Goal: Task Accomplishment & Management: Manage account settings

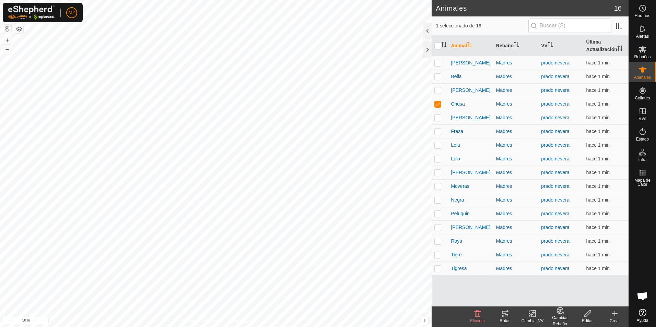
click at [504, 315] on icon at bounding box center [505, 314] width 8 height 8
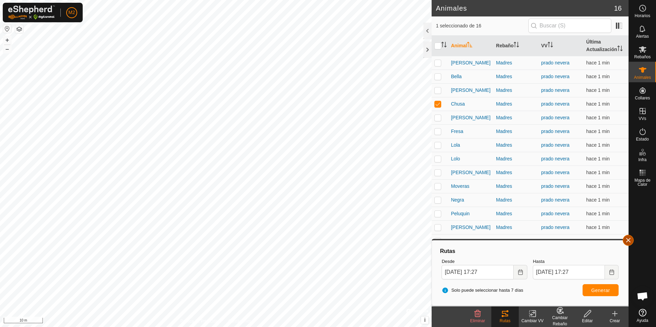
click at [635, 242] on div at bounding box center [642, 247] width 27 height 117
click at [631, 243] on button "button" at bounding box center [628, 240] width 11 height 11
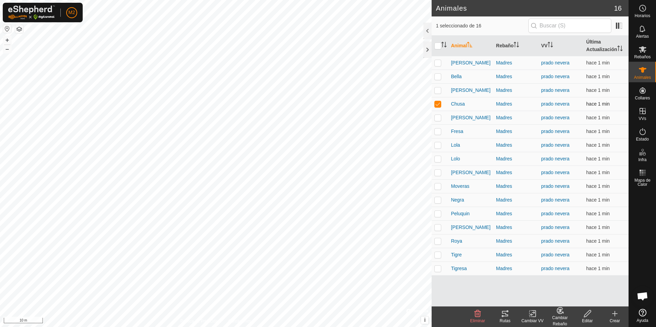
click at [438, 104] on p-checkbox at bounding box center [438, 103] width 7 height 5
checkbox input "false"
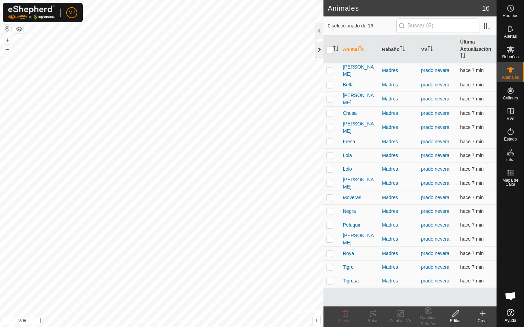
click at [318, 52] on div at bounding box center [319, 50] width 8 height 16
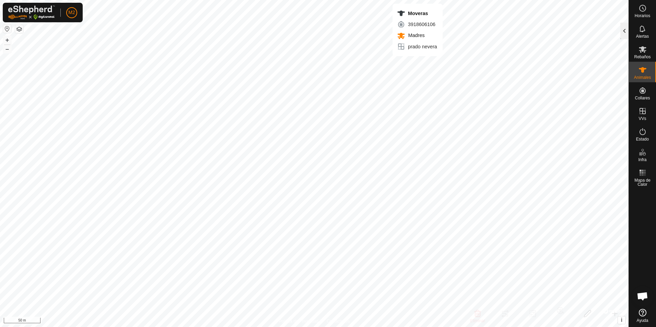
checkbox input "true"
click at [623, 32] on div at bounding box center [625, 31] width 8 height 16
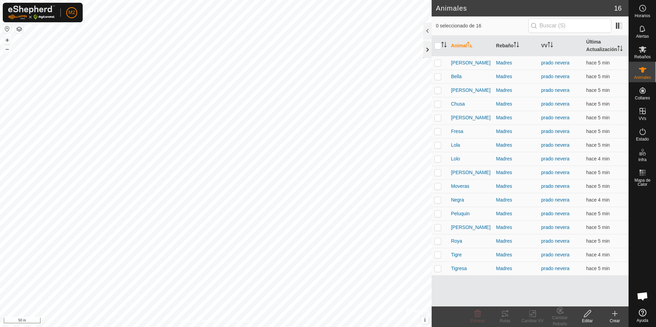
click at [425, 50] on div at bounding box center [428, 50] width 8 height 16
